Goal: Information Seeking & Learning: Understand process/instructions

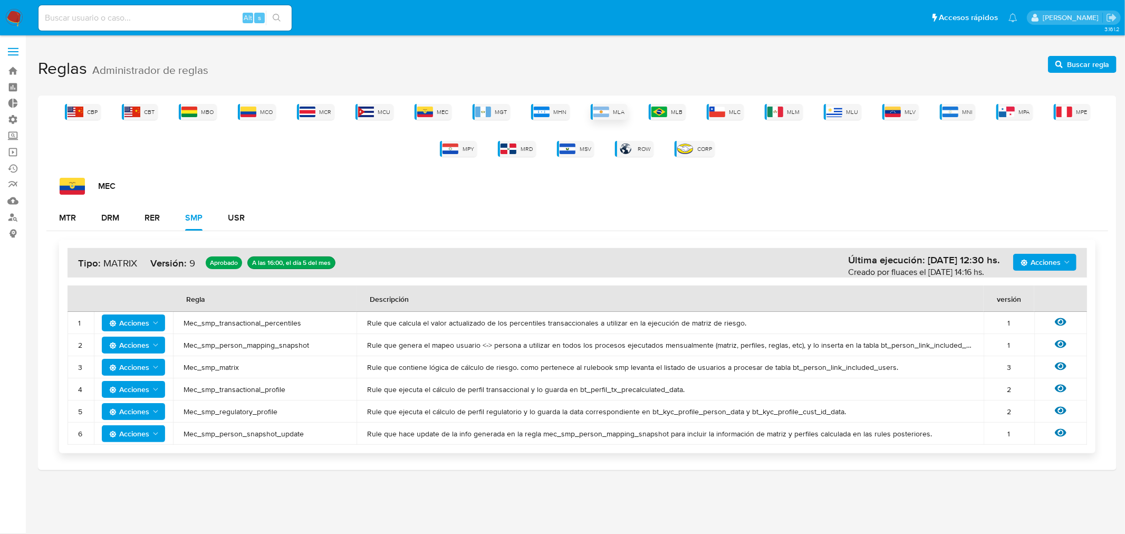
click at [608, 113] on img at bounding box center [602, 112] width 16 height 11
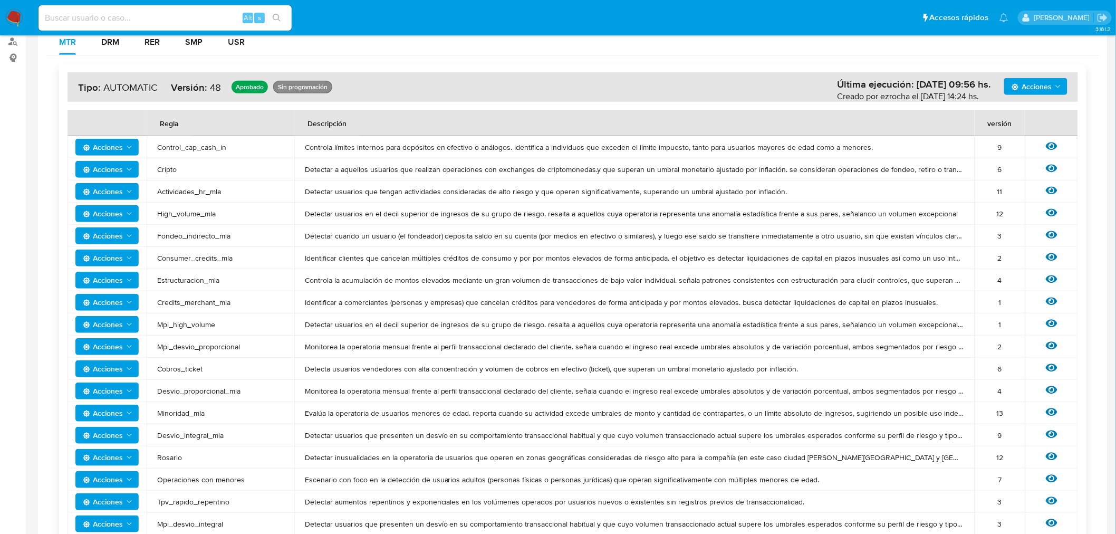
scroll to position [234, 0]
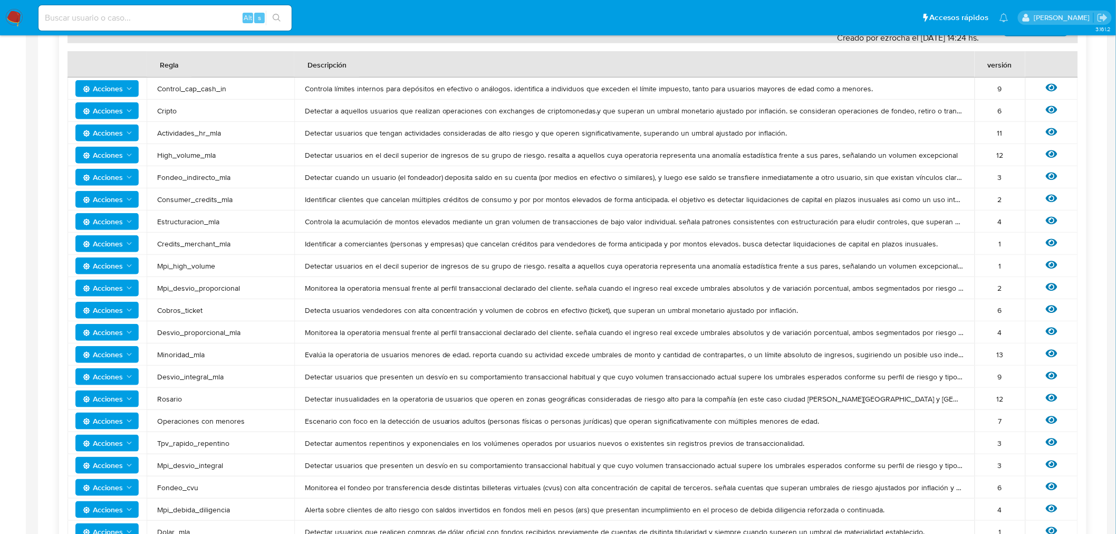
drag, startPoint x: 185, startPoint y: 87, endPoint x: 172, endPoint y: 111, distance: 27.4
click at [183, 91] on span "Control_cap_cash_in" at bounding box center [220, 88] width 127 height 9
drag, startPoint x: 170, startPoint y: 112, endPoint x: 176, endPoint y: 131, distance: 19.9
click at [173, 125] on tbody "Acciones Control_cap_cash_in Controla límites internos para depósitos en efecti…" at bounding box center [573, 310] width 1011 height 465
drag, startPoint x: 187, startPoint y: 132, endPoint x: 188, endPoint y: 151, distance: 19.0
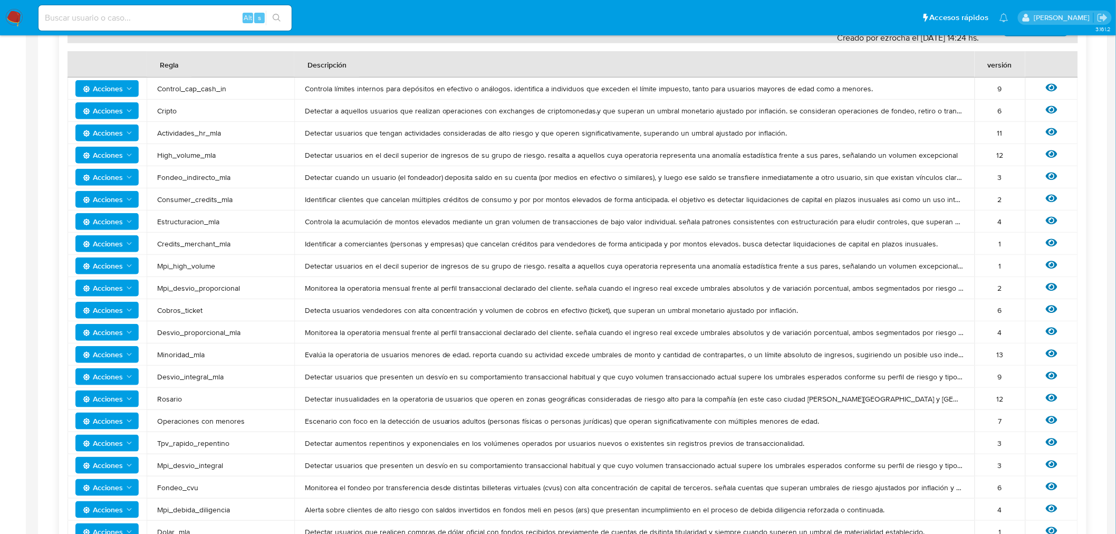
click at [187, 133] on span "Actividades_hr_mla" at bounding box center [220, 132] width 127 height 9
click at [188, 150] on span "High_volume_mla" at bounding box center [220, 154] width 127 height 9
click at [194, 177] on span "Fondeo_indirecto_mla" at bounding box center [220, 177] width 127 height 9
click at [198, 195] on span "Consumer_credits_mla" at bounding box center [220, 199] width 127 height 9
drag, startPoint x: 196, startPoint y: 219, endPoint x: 193, endPoint y: 231, distance: 12.0
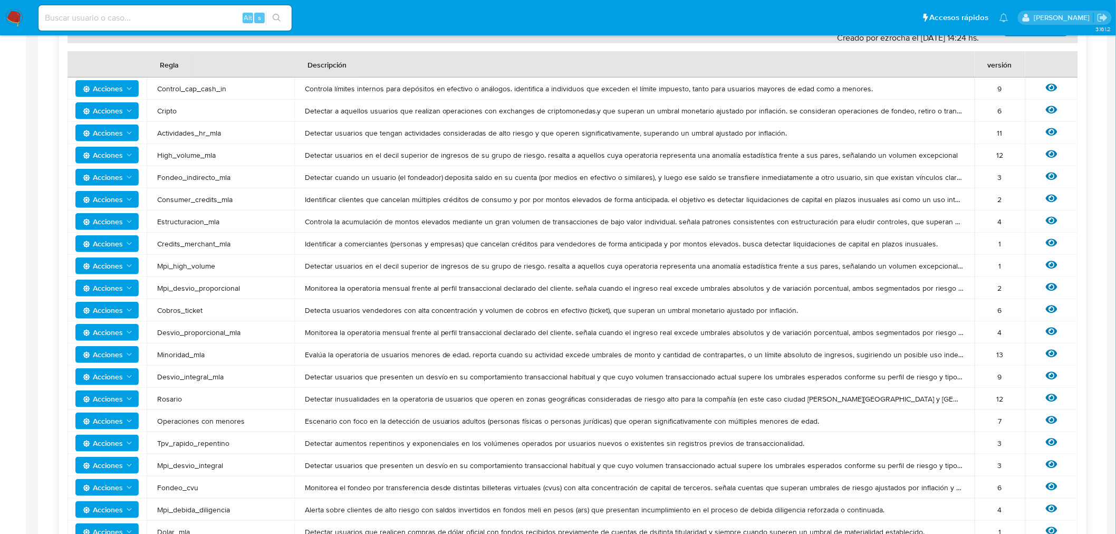
click at [196, 220] on span "Estructuracion_mla" at bounding box center [220, 221] width 127 height 9
click at [192, 239] on span "Credits_merchant_mla" at bounding box center [220, 243] width 127 height 9
click at [190, 262] on span "Mpi_high_volume" at bounding box center [220, 265] width 127 height 9
click at [188, 287] on span "Mpi_desvio_proporcional" at bounding box center [220, 287] width 127 height 9
click at [186, 307] on span "Cobros_ticket" at bounding box center [220, 309] width 127 height 9
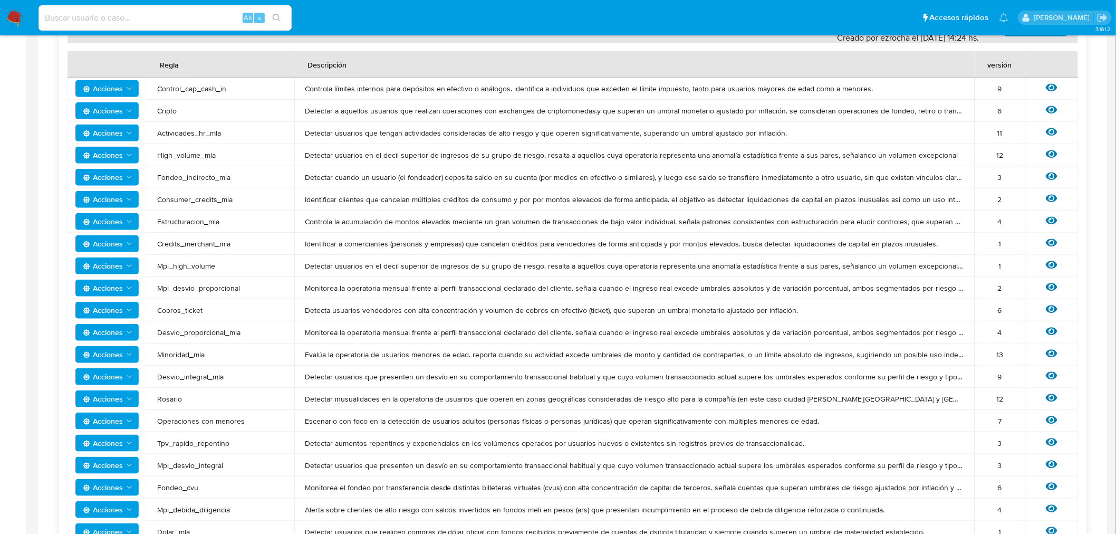
click at [193, 333] on span "Desvio_proporcional_mla" at bounding box center [220, 332] width 127 height 9
click at [188, 357] on span "Minoridad_mla" at bounding box center [220, 354] width 127 height 9
drag, startPoint x: 197, startPoint y: 372, endPoint x: 191, endPoint y: 386, distance: 14.4
click at [194, 380] on span "Desvio_integral_mla" at bounding box center [220, 376] width 127 height 9
drag, startPoint x: 175, startPoint y: 404, endPoint x: 181, endPoint y: 418, distance: 15.1
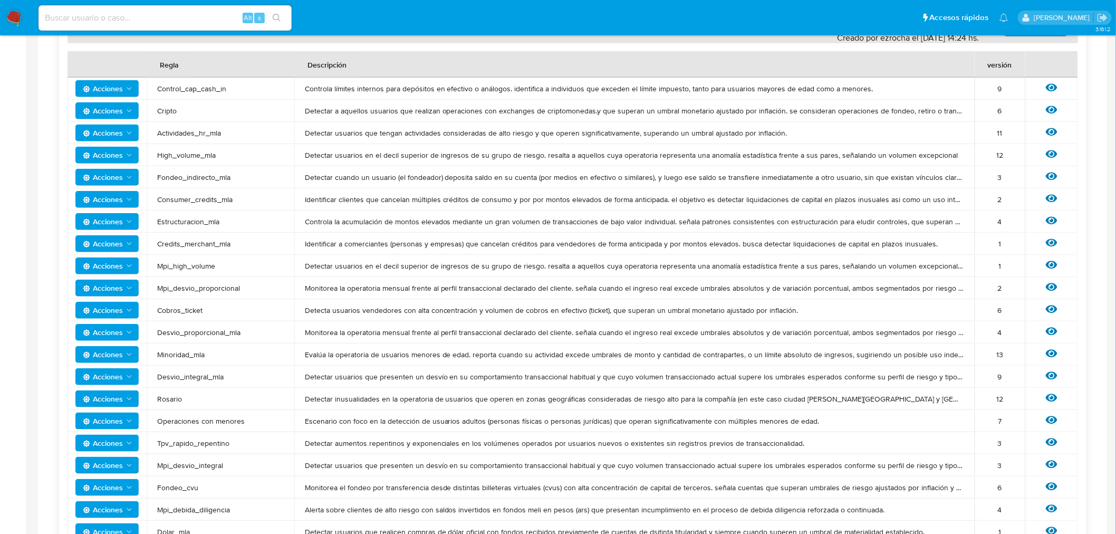
click at [174, 405] on td "Rosario" at bounding box center [221, 399] width 148 height 22
click at [183, 419] on span "Operaciones con menores" at bounding box center [220, 420] width 127 height 9
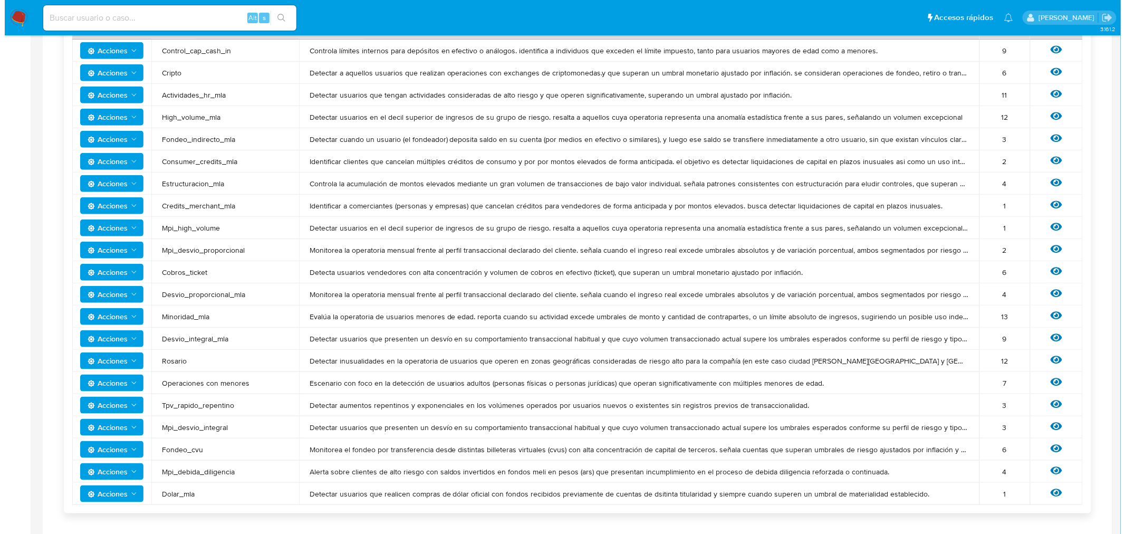
scroll to position [293, 0]
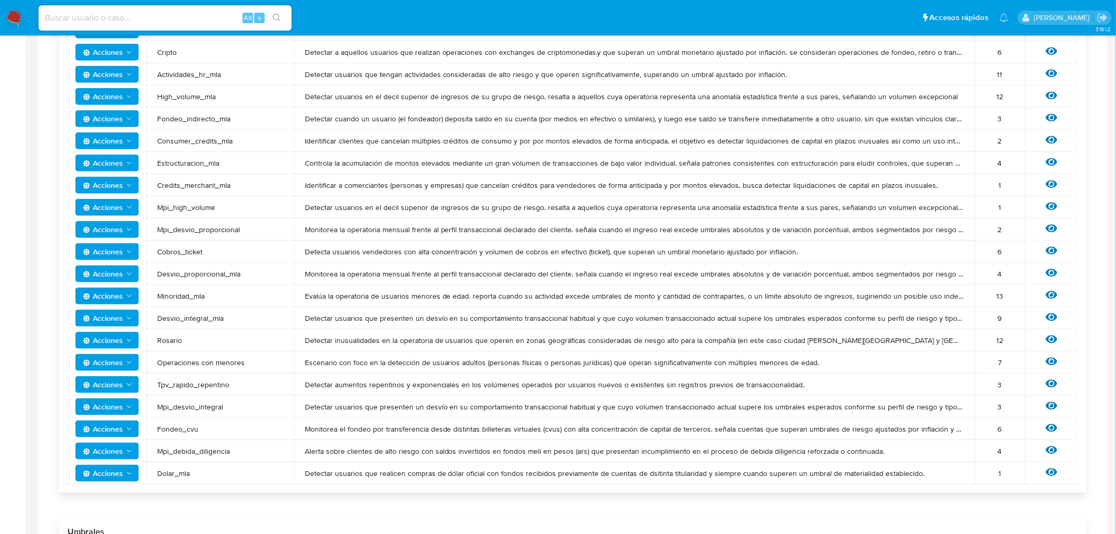
drag, startPoint x: 181, startPoint y: 380, endPoint x: 181, endPoint y: 392, distance: 12.1
click at [181, 390] on td "Tpv_rapido_repentino" at bounding box center [221, 385] width 148 height 22
click at [182, 410] on span "Mpi_desvio_integral" at bounding box center [220, 406] width 127 height 9
click at [176, 428] on span "Fondeo_cvu" at bounding box center [220, 428] width 127 height 9
drag, startPoint x: 181, startPoint y: 453, endPoint x: 175, endPoint y: 472, distance: 19.9
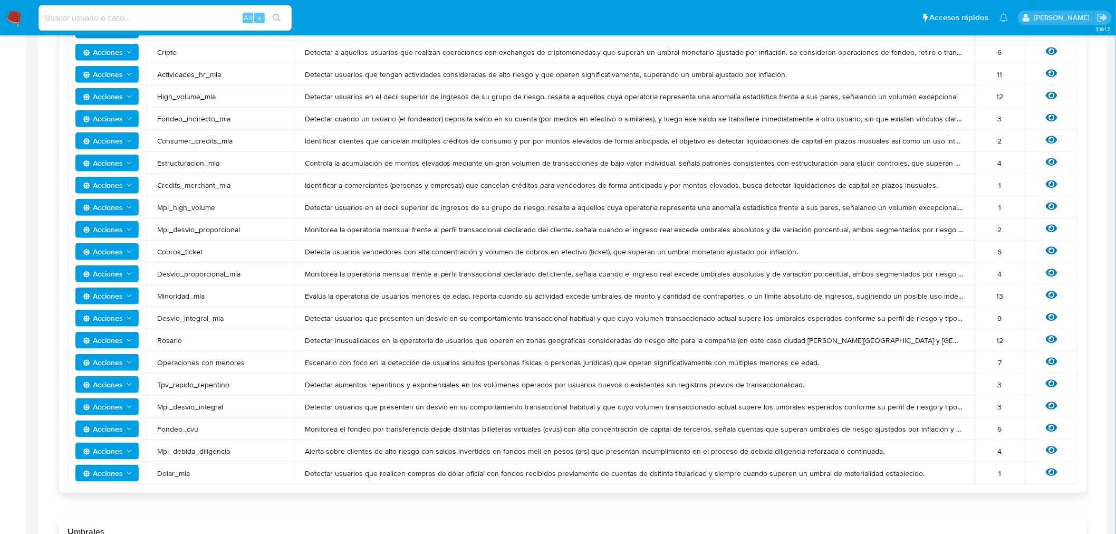
click at [178, 462] on tbody "Acciones Control_cap_cash_in Controla límites internos para depósitos en efecti…" at bounding box center [573, 251] width 1011 height 465
click at [175, 476] on span "Dolar_mla" at bounding box center [220, 472] width 127 height 9
click at [1045, 446] on div "Ver regla" at bounding box center [1052, 451] width 32 height 14
click at [1052, 450] on icon at bounding box center [1052, 450] width 12 height 8
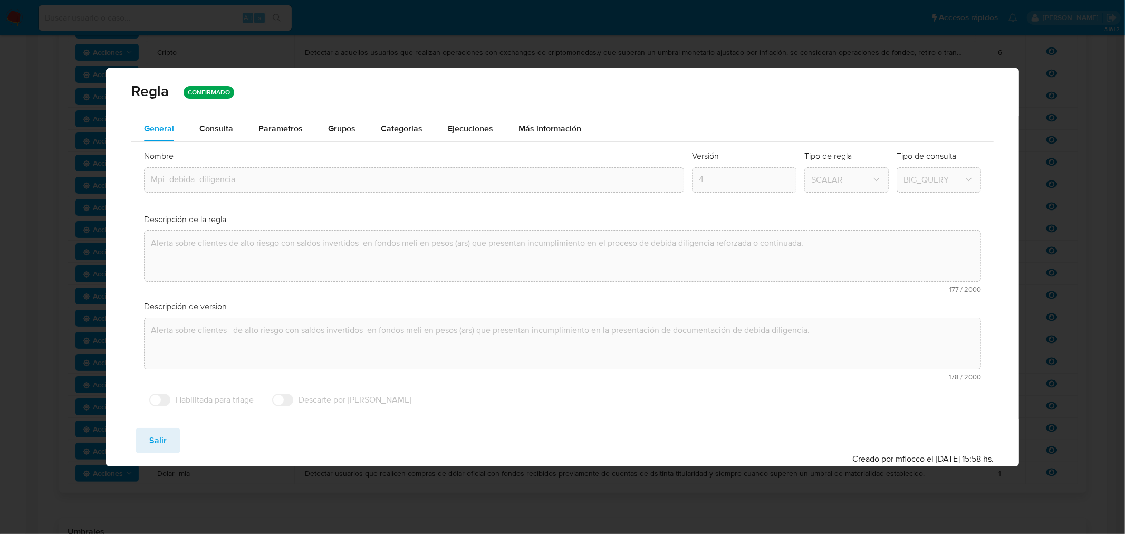
click at [215, 127] on div "Consulta" at bounding box center [216, 129] width 34 height 8
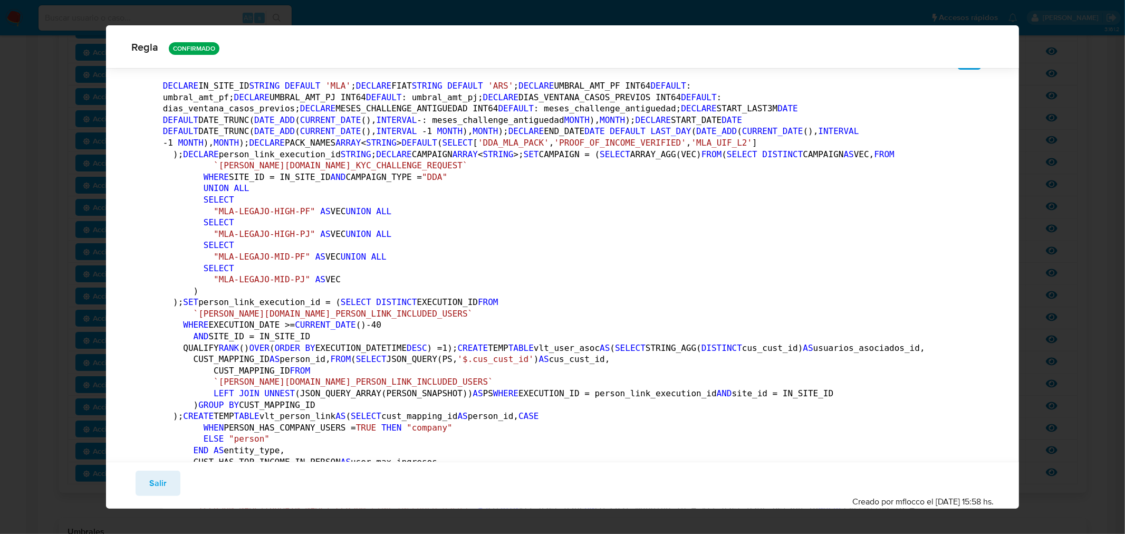
scroll to position [171, 0]
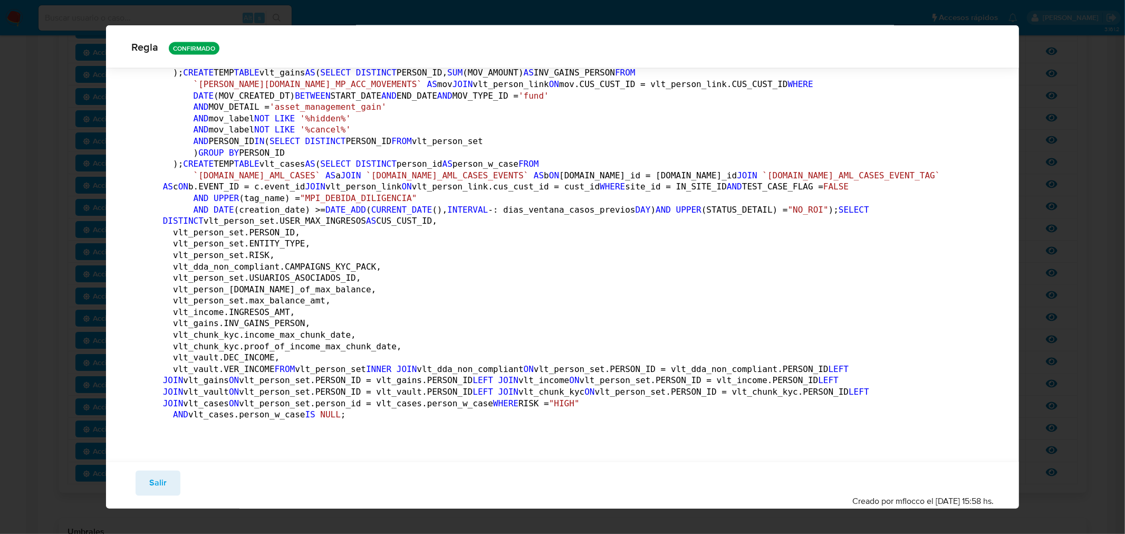
click at [160, 492] on span "Salir" at bounding box center [157, 483] width 17 height 23
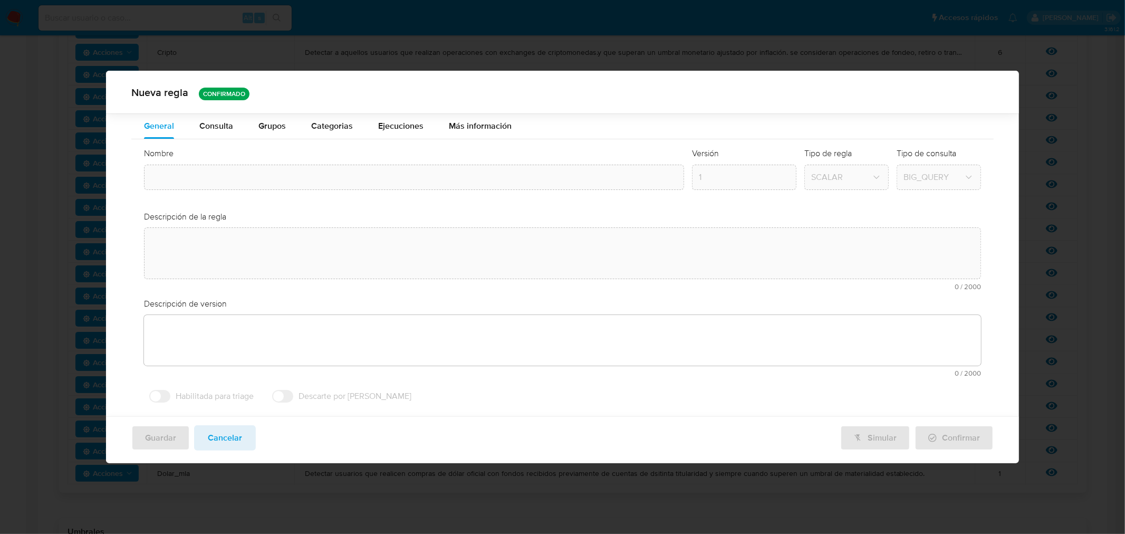
type input "Mpi_debida_diligencia"
type textarea "Alerta sobre clientes de alto riesgo con saldos invertidos en fondos meli en pe…"
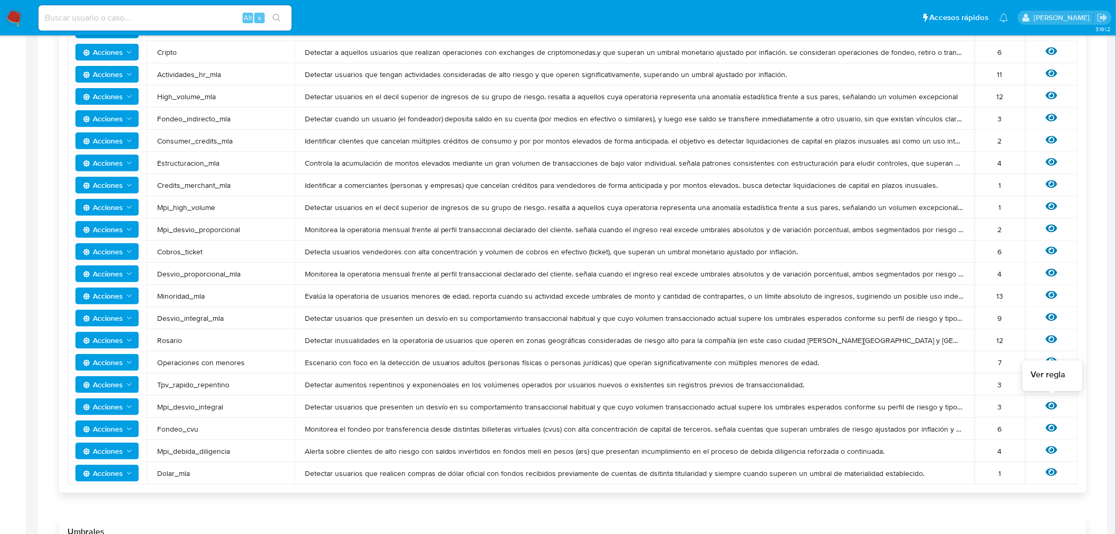
click at [1051, 405] on icon at bounding box center [1052, 406] width 12 height 8
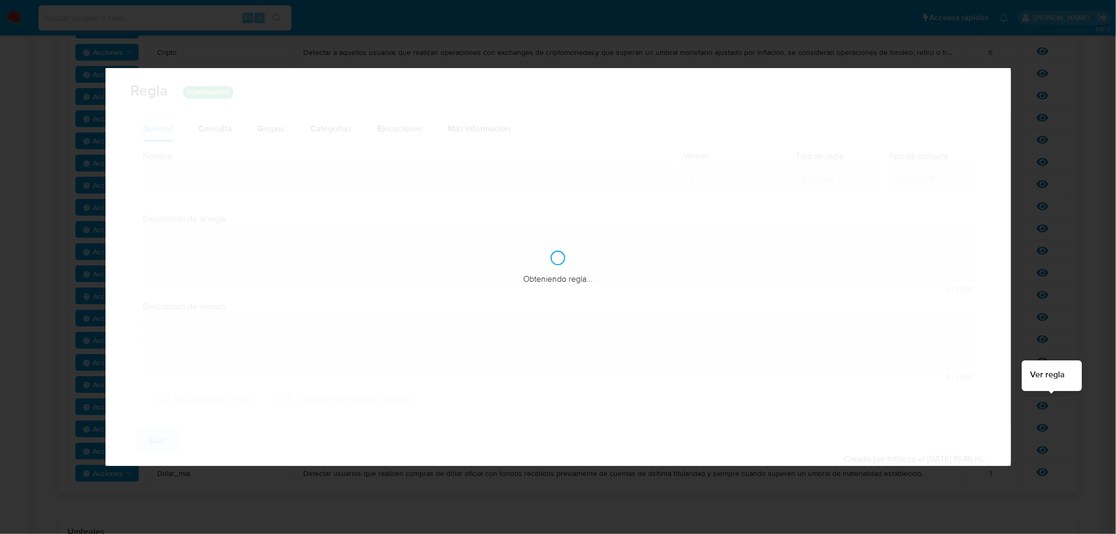
type input "Mpi_desvio_integral"
type textarea "Detectar usuarios que presenten un desvío en su comportamiento transaccional ha…"
type textarea "Clasifica clientes cuya operatoria mensual excede su perfil de ingresos (declar…"
checkbox input "true"
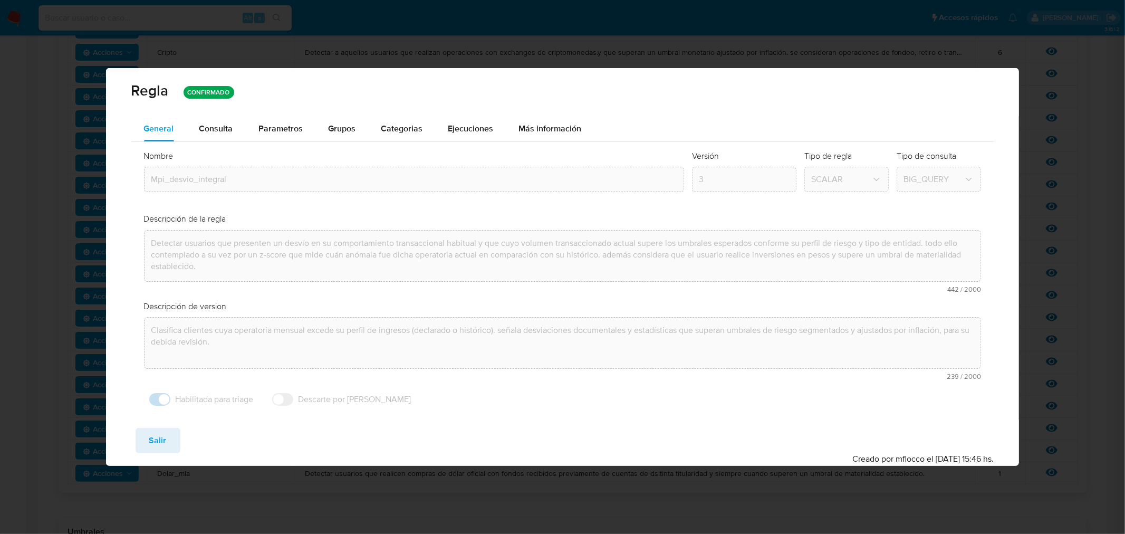
click at [204, 125] on div "Consulta" at bounding box center [216, 129] width 34 height 8
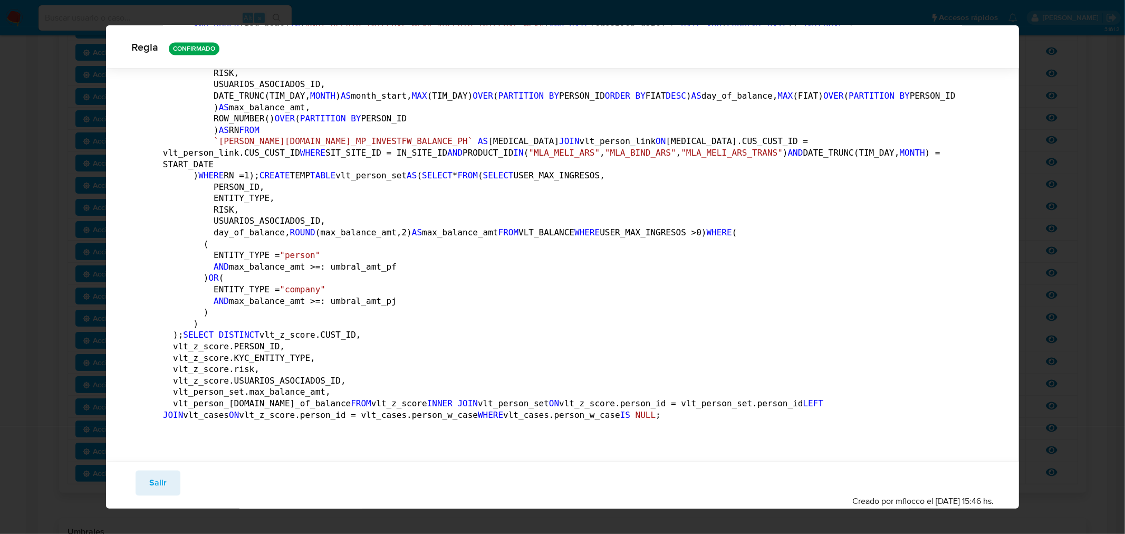
scroll to position [5482, 0]
drag, startPoint x: 419, startPoint y: 390, endPoint x: 461, endPoint y: 387, distance: 41.8
click at [170, 479] on button "Salir" at bounding box center [158, 483] width 45 height 25
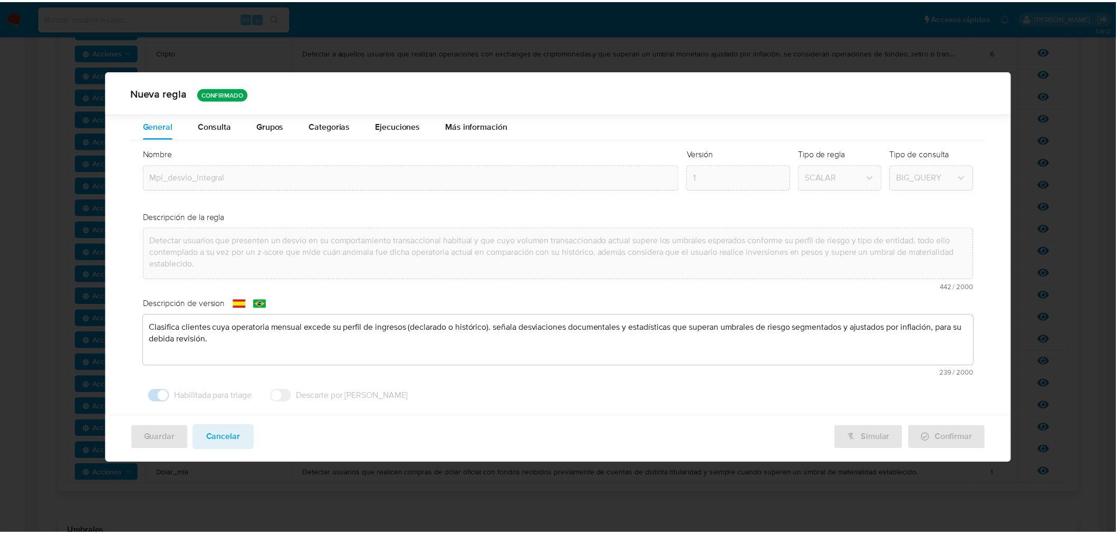
scroll to position [0, 0]
